Goal: Find specific fact: Find specific fact

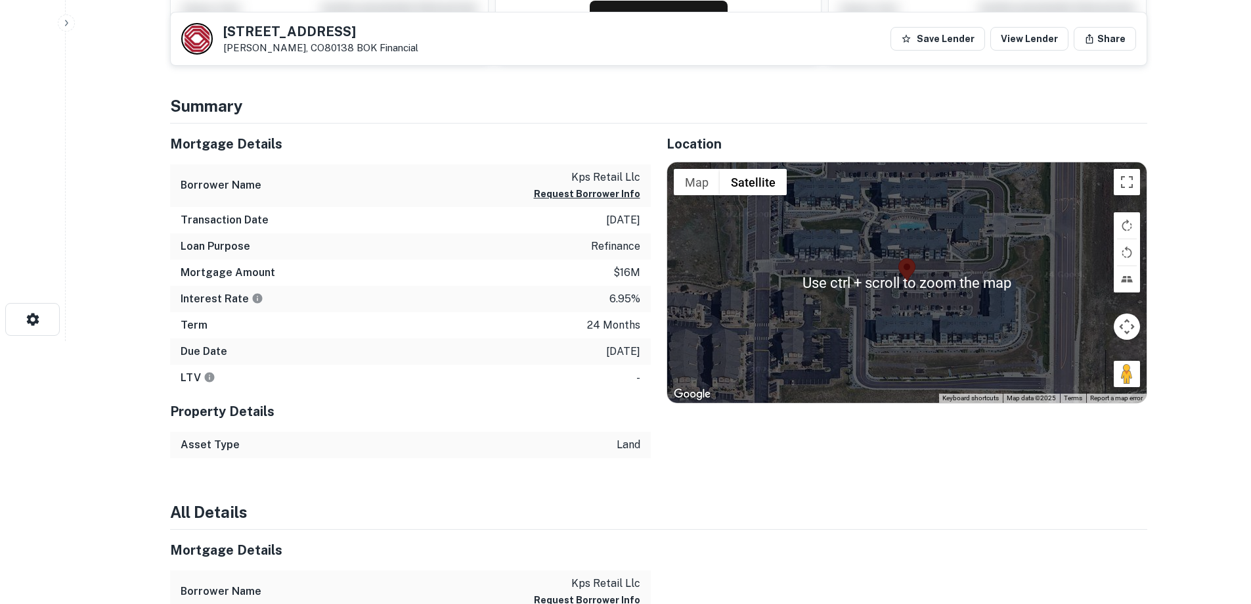
scroll to position [197, 0]
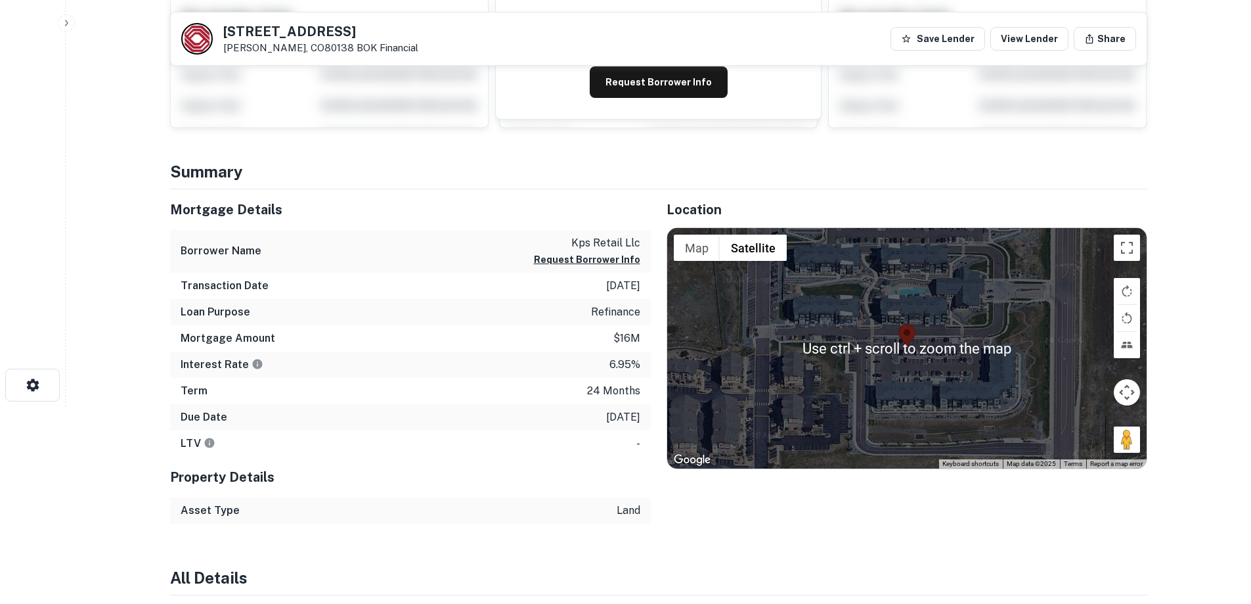
click at [394, 228] on div "Mortgage Details" at bounding box center [410, 209] width 481 height 41
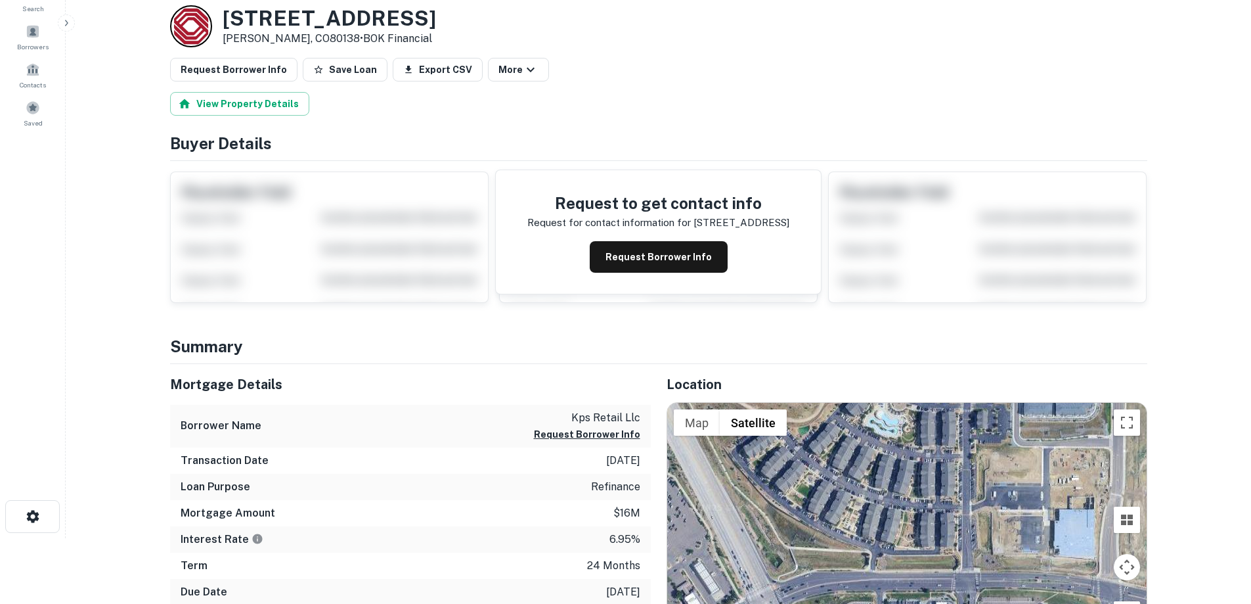
scroll to position [0, 0]
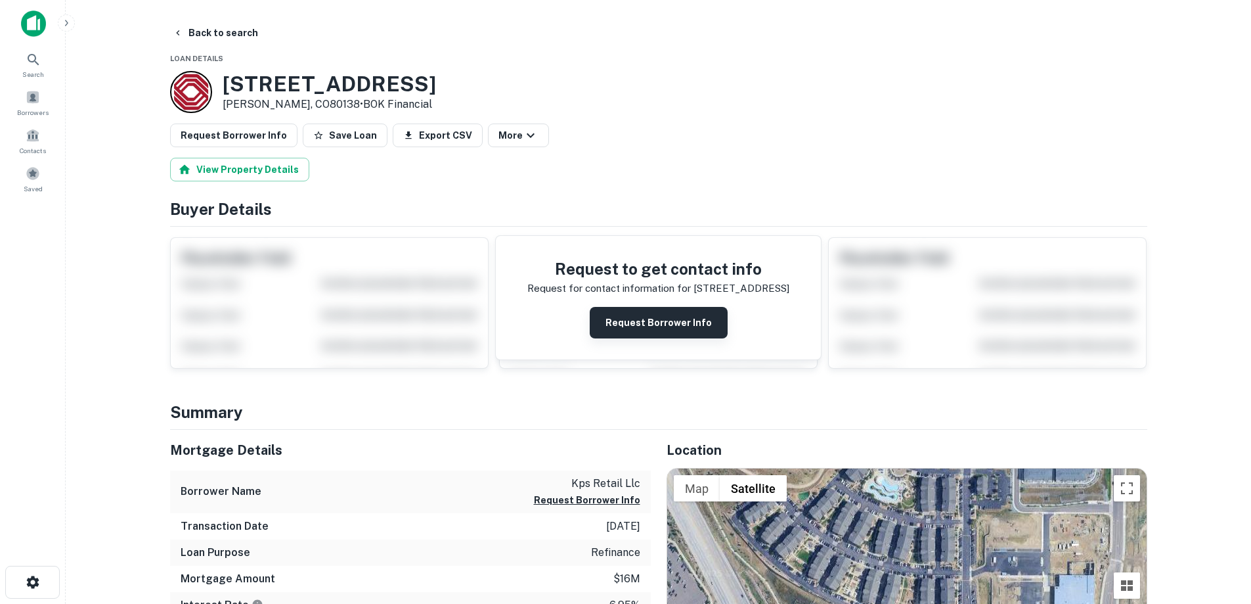
click at [673, 325] on button "Request Borrower Info" at bounding box center [659, 323] width 138 height 32
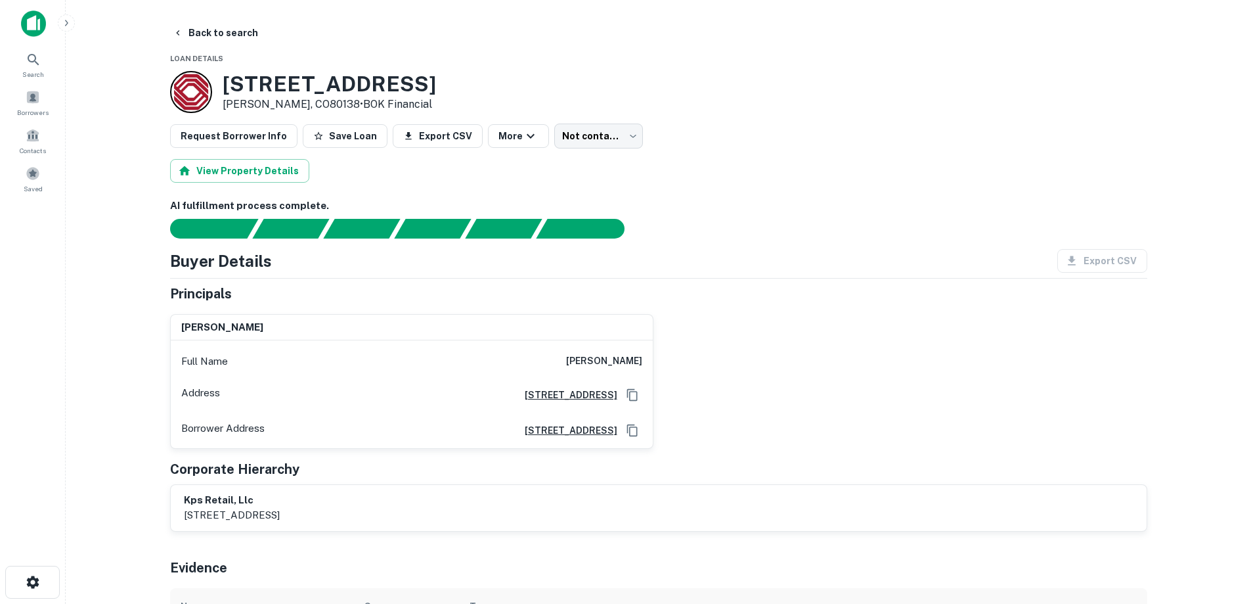
drag, startPoint x: 273, startPoint y: 329, endPoint x: 181, endPoint y: 327, distance: 92.0
click at [181, 327] on div "peter niederman" at bounding box center [412, 328] width 482 height 26
copy h6 "peter niederman"
